Goal: Task Accomplishment & Management: Use online tool/utility

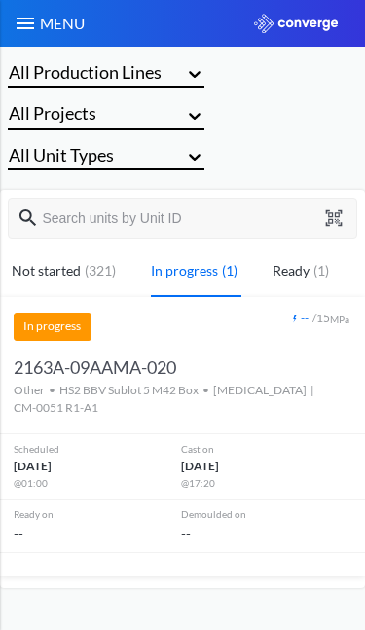
click at [351, 201] on div at bounding box center [182, 218] width 349 height 41
click at [344, 211] on button at bounding box center [335, 218] width 25 height 18
type input "2152E-NERFBJ-007"
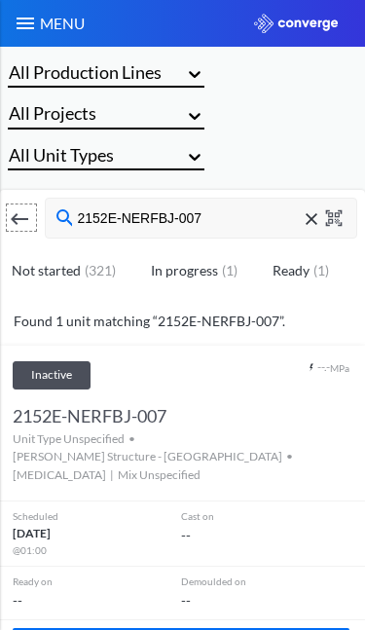
scroll to position [47, 0]
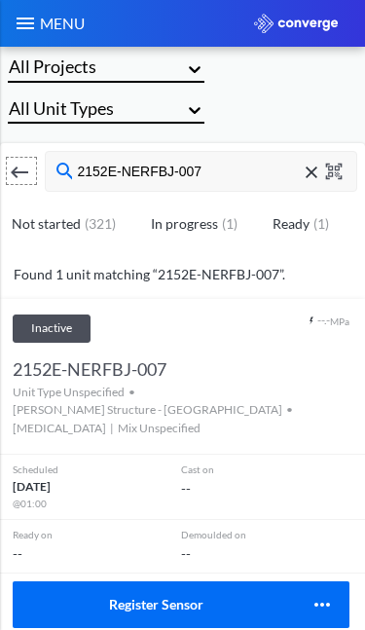
click at [158, 581] on button "Register Sensor" at bounding box center [154, 604] width 282 height 47
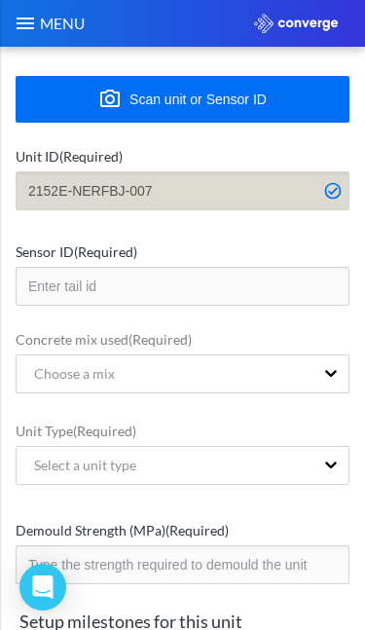
click at [281, 270] on input "text" at bounding box center [183, 286] width 334 height 39
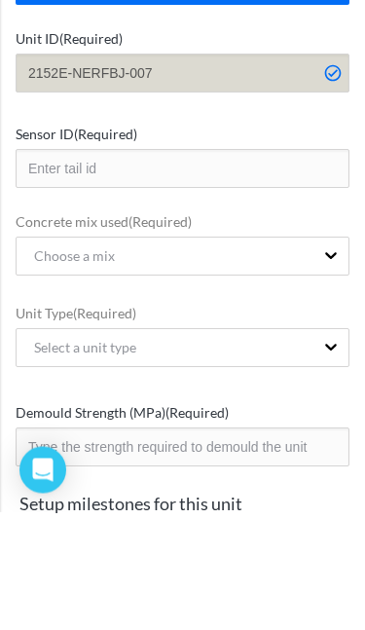
scroll to position [0, 0]
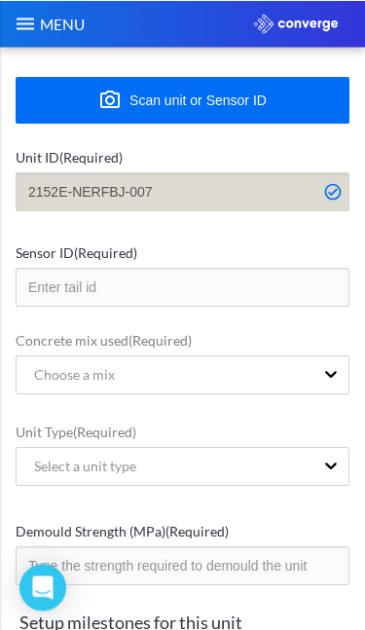
click at [236, 83] on button "Scan unit or Sensor ID" at bounding box center [183, 99] width 334 height 47
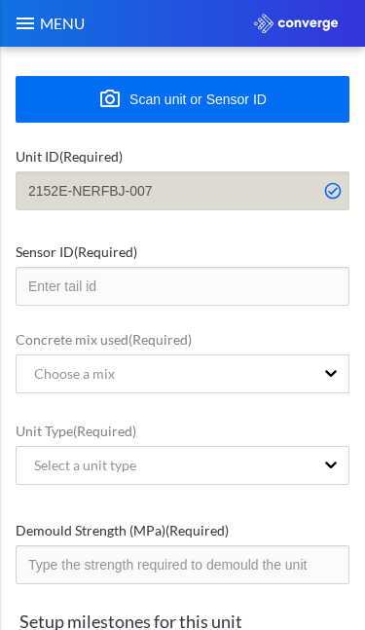
type input "KXKH06T6"
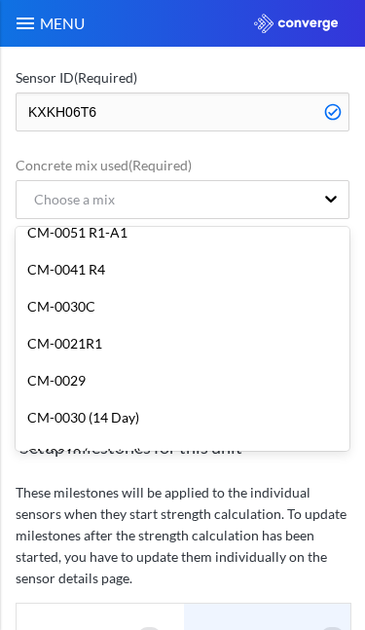
scroll to position [309, 0]
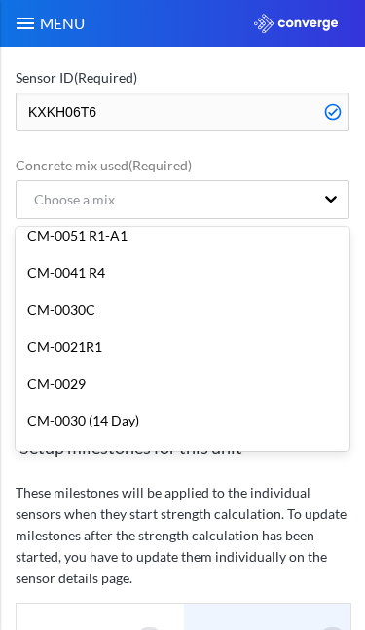
click at [163, 334] on div "CM-0021R1" at bounding box center [183, 346] width 334 height 37
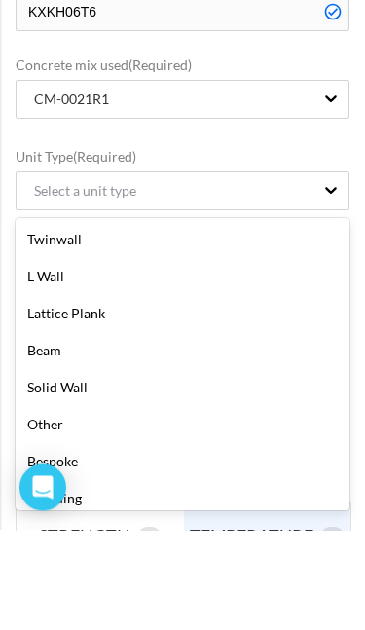
scroll to position [112, 0]
click at [146, 432] on div "Beam" at bounding box center [183, 450] width 334 height 37
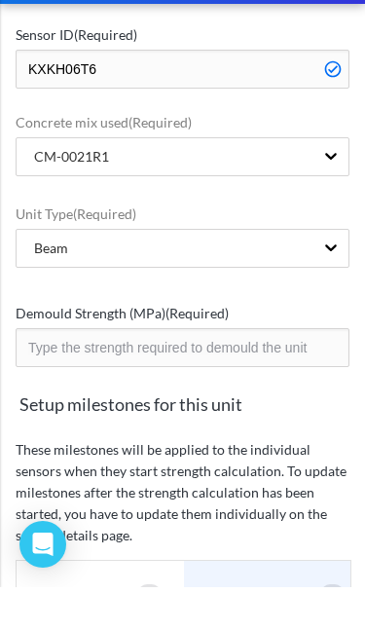
click at [235, 345] on label "Demould Strength (MPa) (Required)" at bounding box center [183, 355] width 334 height 21
click at [237, 371] on input "number" at bounding box center [183, 390] width 334 height 39
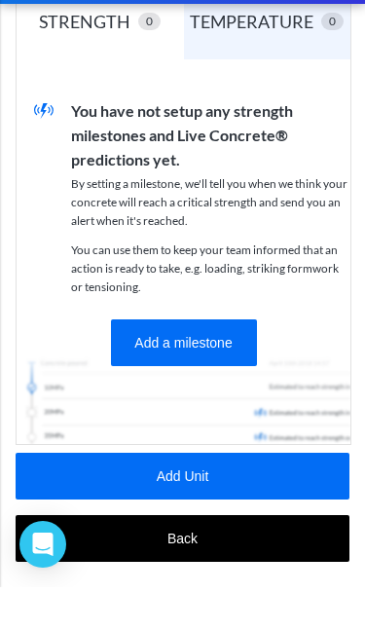
scroll to position [743, 0]
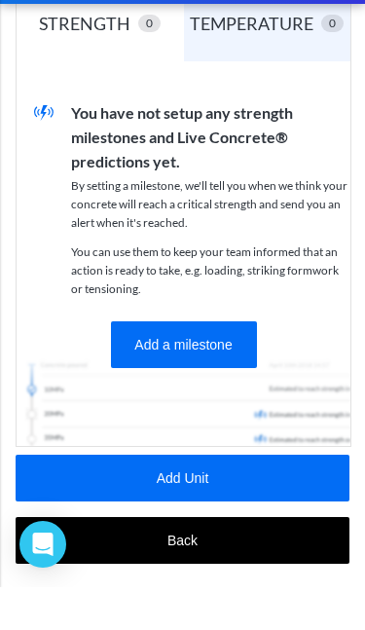
type input "15"
click at [225, 497] on button "Add Unit" at bounding box center [183, 520] width 334 height 47
